Goal: Navigation & Orientation: Find specific page/section

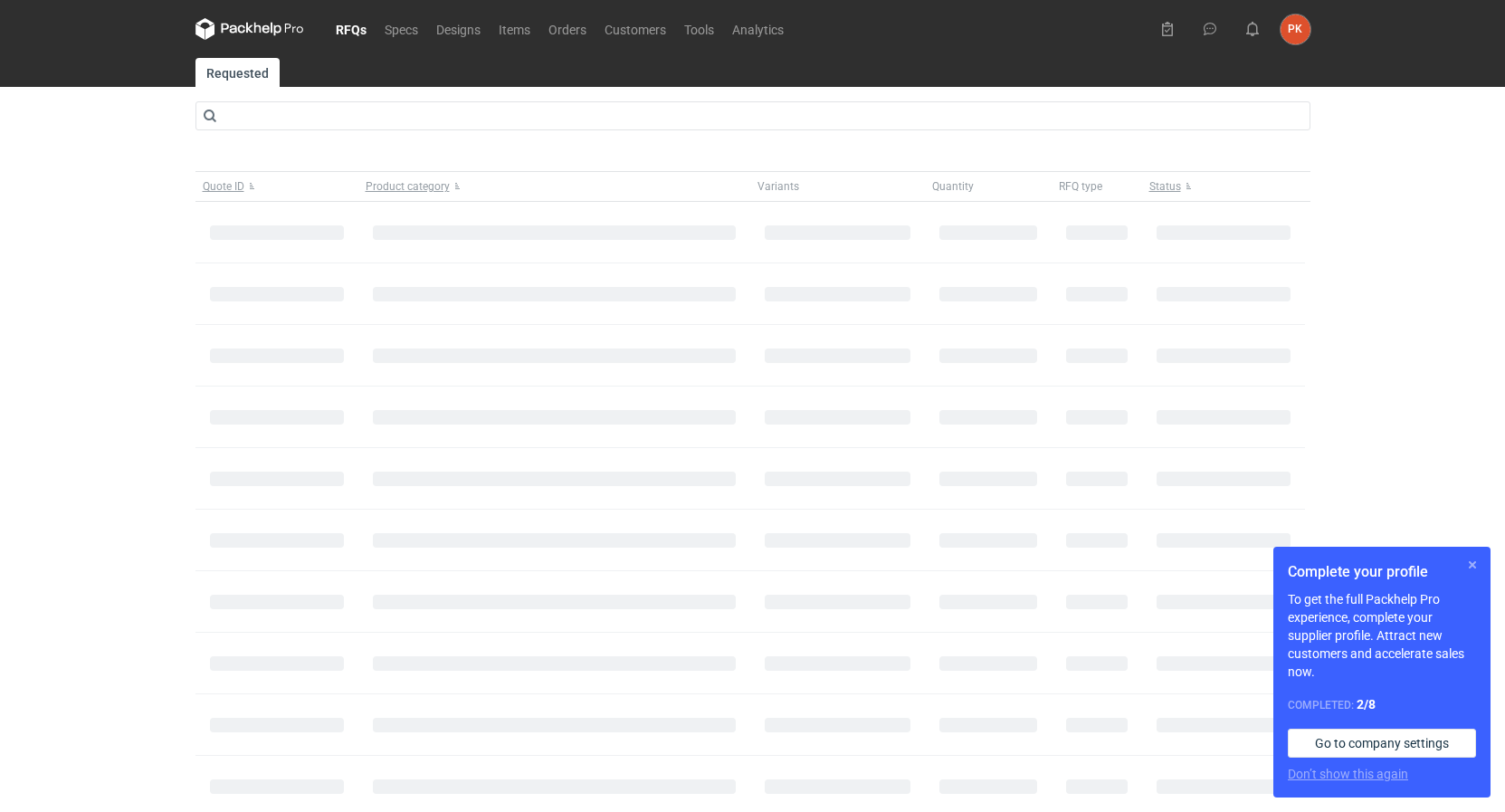
click at [1479, 568] on button "button" at bounding box center [1472, 565] width 21 height 21
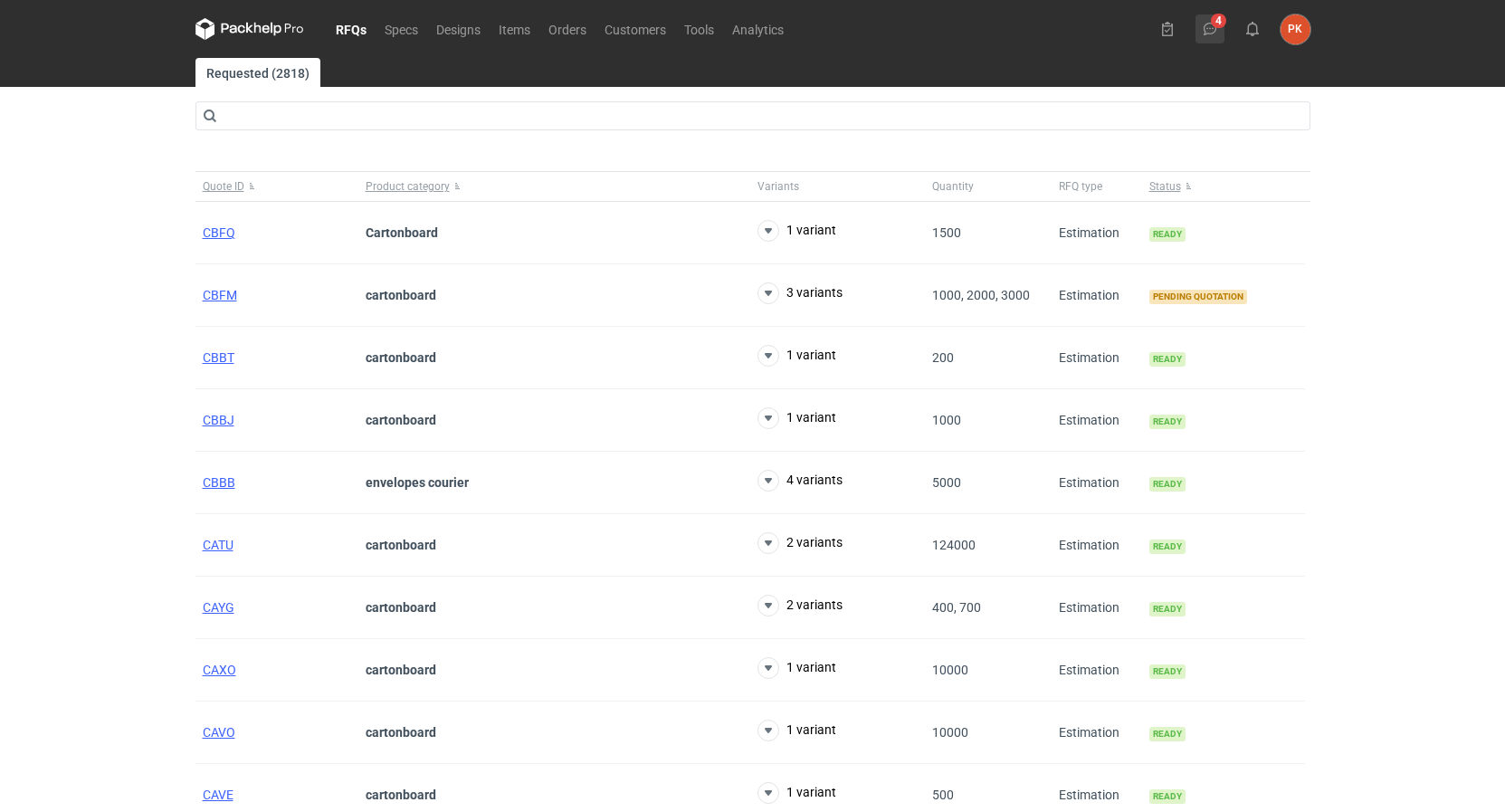
click at [1214, 25] on icon at bounding box center [1209, 28] width 15 height 15
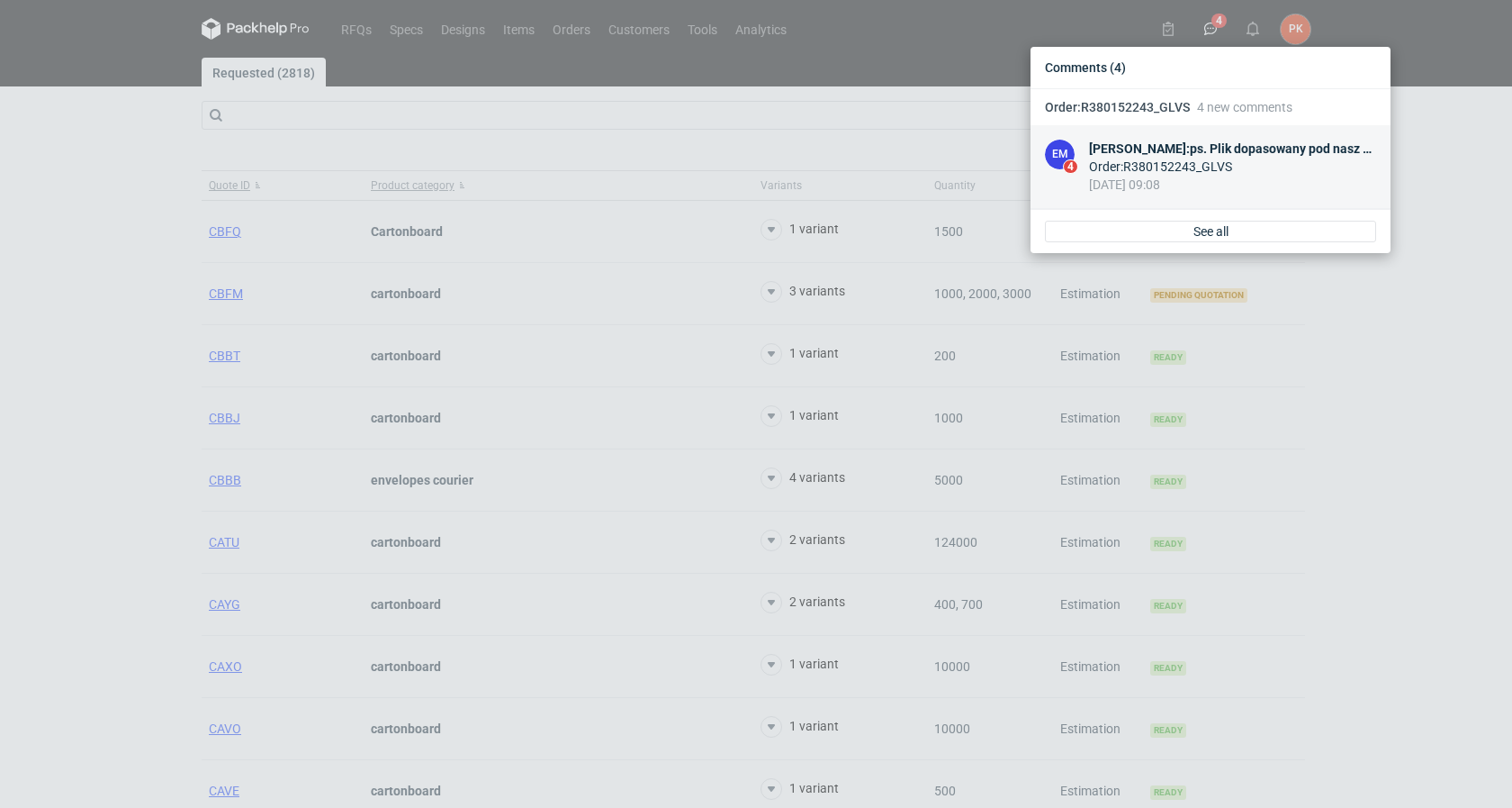
click at [1220, 157] on div "Order : R380152243_GLVS" at bounding box center [1233, 166] width 287 height 18
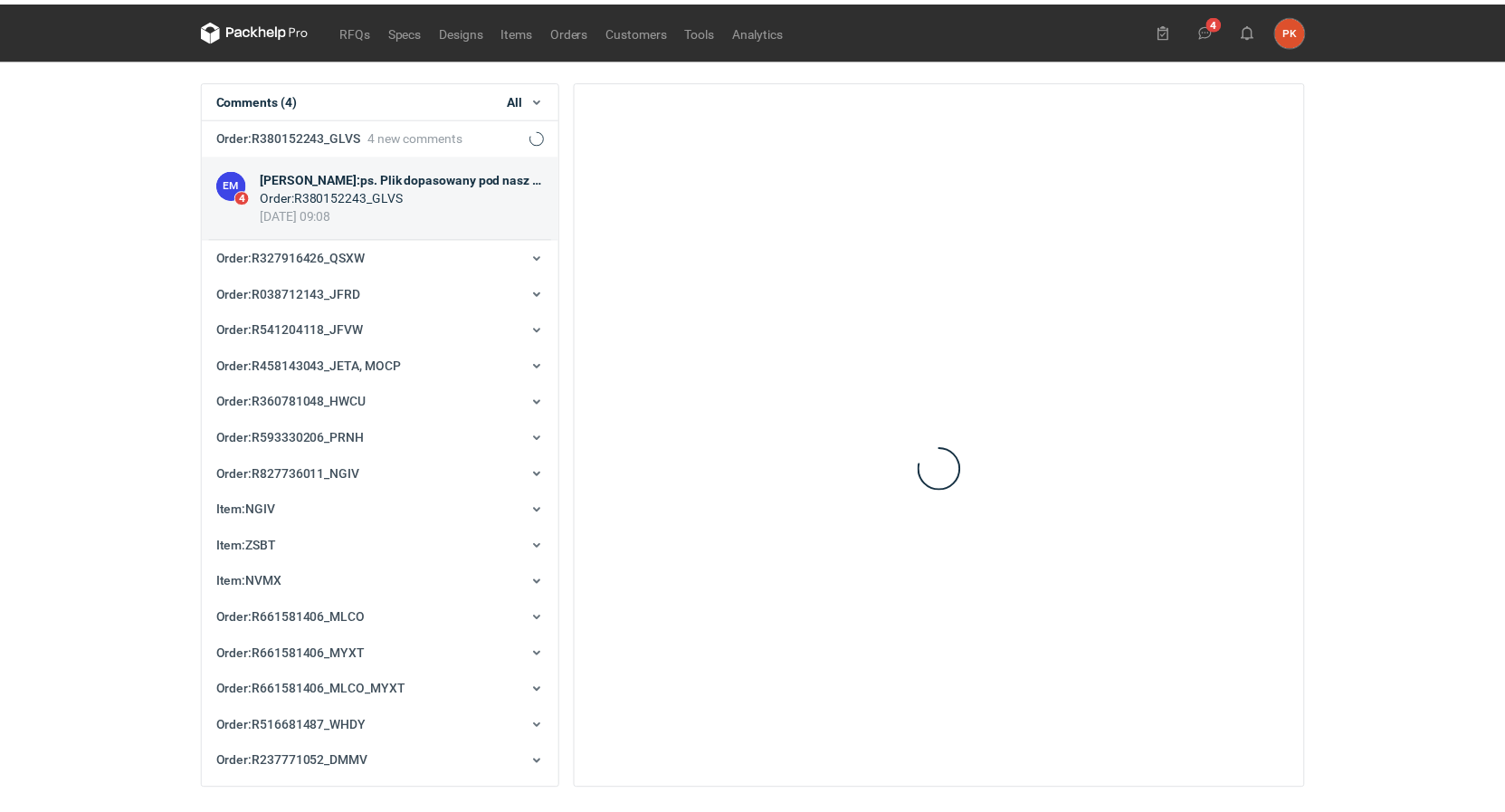
scroll to position [36, 0]
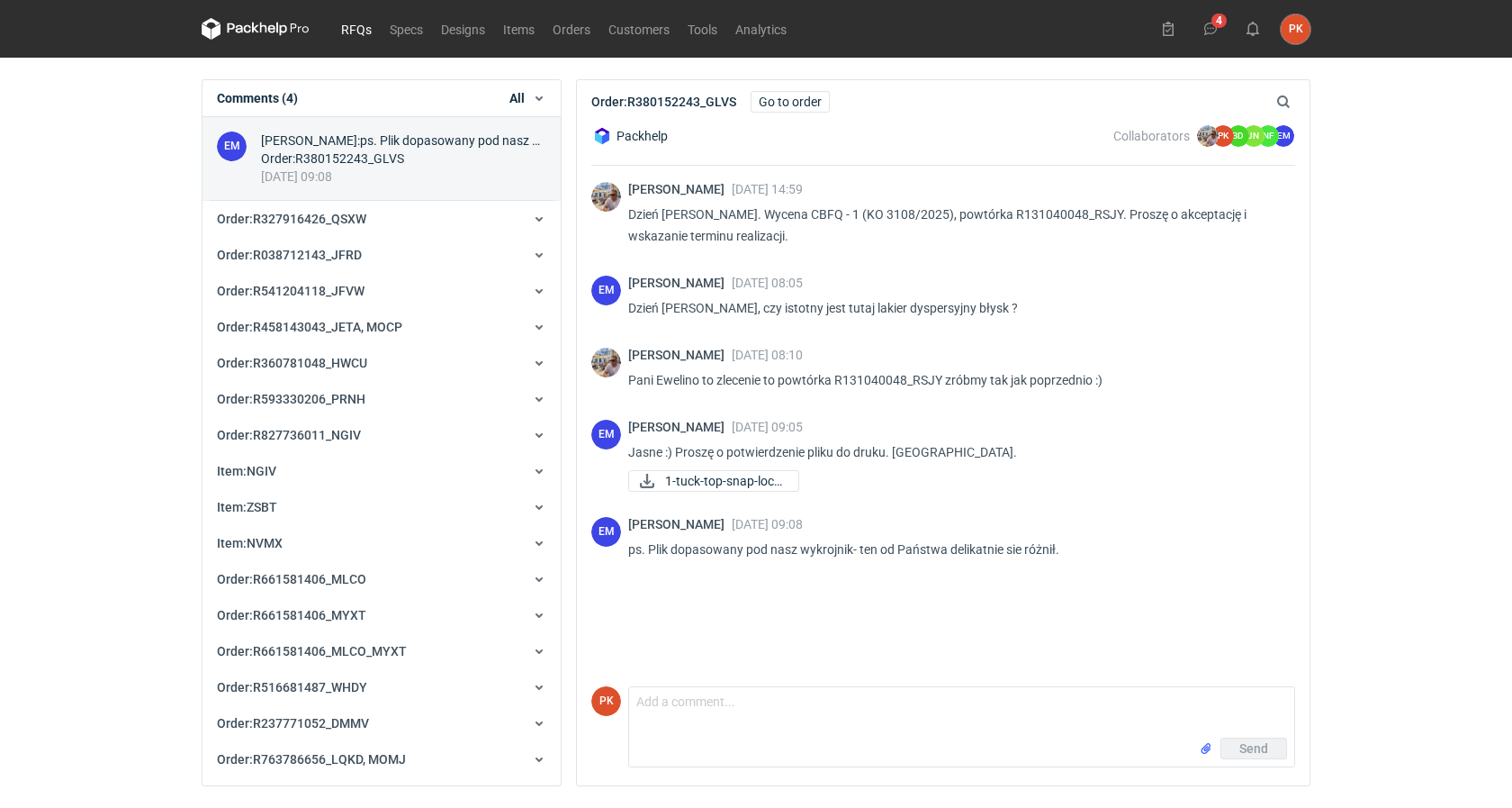
click at [355, 30] on link "RFQs" at bounding box center [357, 29] width 48 height 21
